Goal: Task Accomplishment & Management: Manage account settings

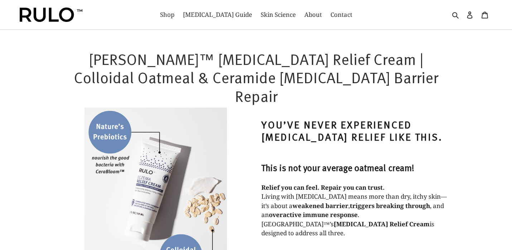
select select "most-helpful"
click at [470, 17] on icon at bounding box center [469, 14] width 7 height 7
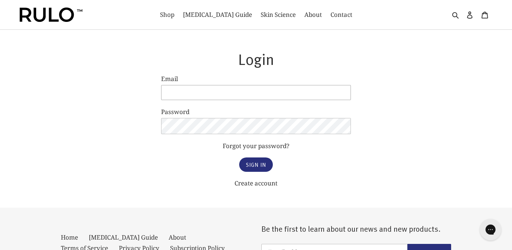
click at [339, 93] on input "Email" at bounding box center [256, 92] width 190 height 15
click at [232, 94] on input "Email" at bounding box center [256, 92] width 190 height 15
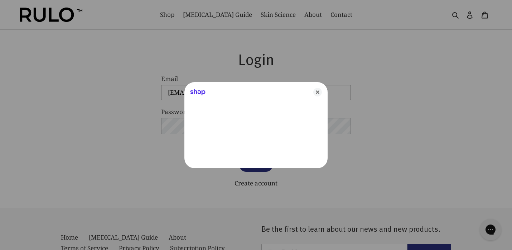
type input "drkpcurl@yahoo.com"
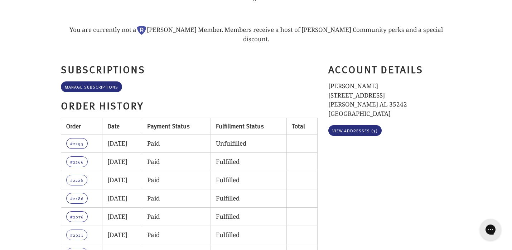
scroll to position [82, 0]
click at [105, 81] on link "Manage Subscriptions" at bounding box center [91, 86] width 61 height 11
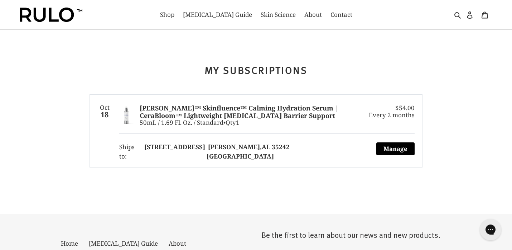
click at [396, 145] on button "Manage" at bounding box center [395, 148] width 38 height 13
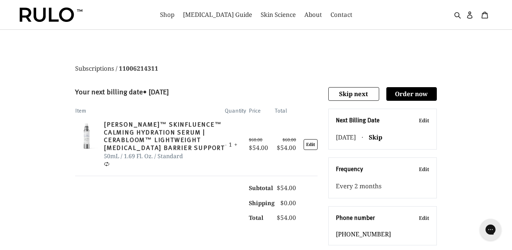
click at [423, 168] on button "Edit" at bounding box center [424, 169] width 10 height 8
select select "MONTH#2"
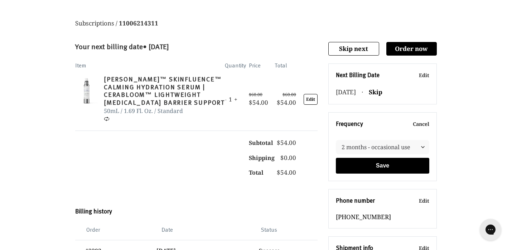
scroll to position [46, 0]
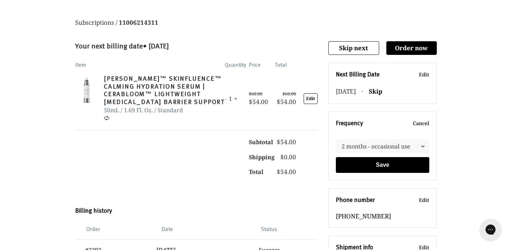
click at [420, 123] on button "Cancel" at bounding box center [421, 123] width 16 height 8
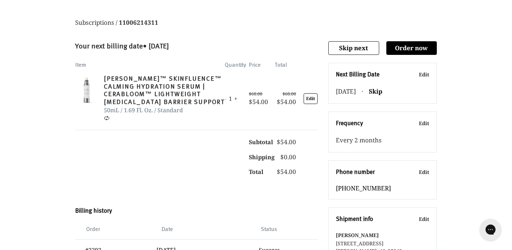
click at [423, 122] on button "Edit" at bounding box center [424, 123] width 10 height 8
select select "MONTH#2"
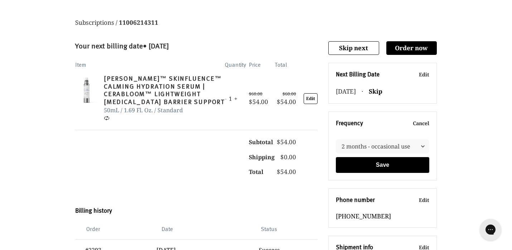
scroll to position [52, 0]
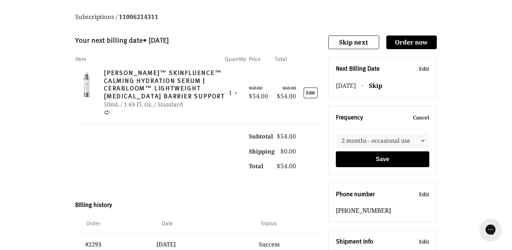
click at [312, 93] on button "Edit" at bounding box center [311, 92] width 14 height 11
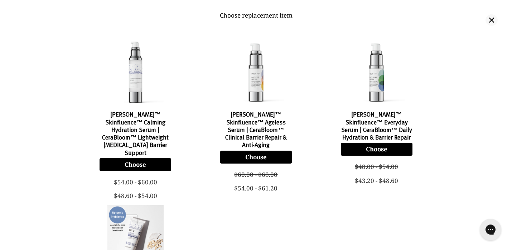
scroll to position [0, 0]
click at [491, 19] on icon "Close build a box" at bounding box center [491, 20] width 5 height 5
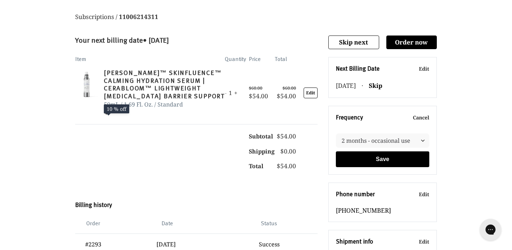
click at [107, 112] on icon at bounding box center [107, 112] width 6 height 6
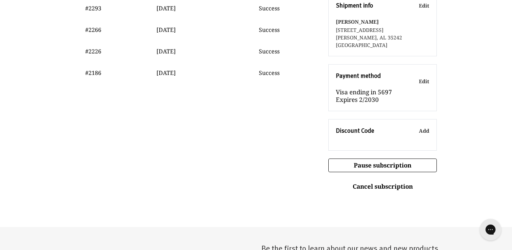
scroll to position [288, 0]
click at [382, 185] on button "Cancel subscription" at bounding box center [382, 185] width 109 height 13
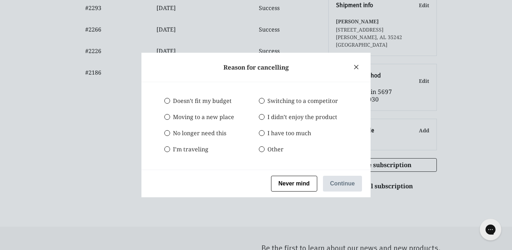
click at [262, 133] on span at bounding box center [262, 133] width 6 height 6
click at [259, 133] on input "I have too much" at bounding box center [259, 133] width 0 height 0
radio input "true"
click at [167, 133] on span at bounding box center [167, 133] width 6 height 6
click at [164, 133] on input "No longer need this" at bounding box center [164, 133] width 0 height 0
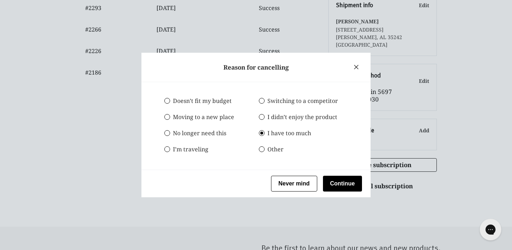
radio input "true"
click at [262, 134] on span at bounding box center [262, 133] width 6 height 6
click at [259, 133] on input "I have too much" at bounding box center [259, 133] width 0 height 0
radio input "true"
click at [167, 133] on span at bounding box center [167, 133] width 6 height 6
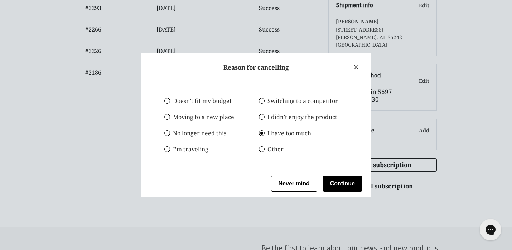
click at [164, 133] on input "No longer need this" at bounding box center [164, 133] width 0 height 0
radio input "true"
click at [344, 186] on button "Continue" at bounding box center [342, 183] width 39 height 16
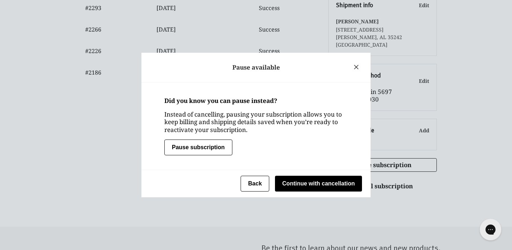
click at [331, 183] on button "Continue with cancellation" at bounding box center [318, 183] width 87 height 16
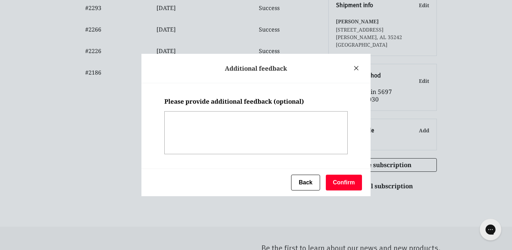
click at [258, 115] on textarea at bounding box center [255, 132] width 183 height 43
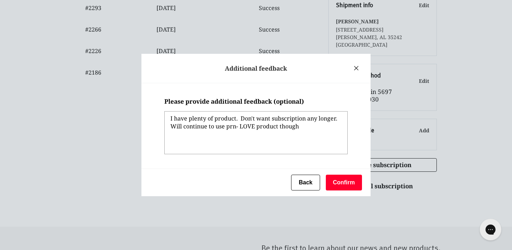
click at [252, 117] on textarea "I have plenty of product. Don't want subscription any longer. Will continue to …" at bounding box center [255, 132] width 183 height 43
click at [252, 117] on textarea "I have plenty of product. Dot want subscription any longer. Will continue to us…" at bounding box center [255, 132] width 183 height 43
type textarea "I have plenty of product. Dot not want subscription any longer. Will continue t…"
click at [351, 179] on button "Confirm" at bounding box center [344, 182] width 36 height 16
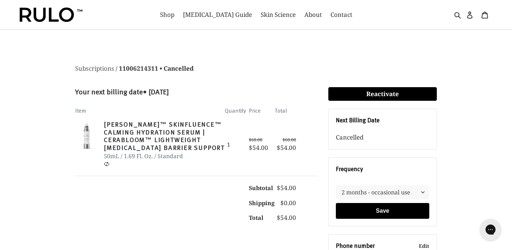
scroll to position [0, 0]
